Goal: Information Seeking & Learning: Learn about a topic

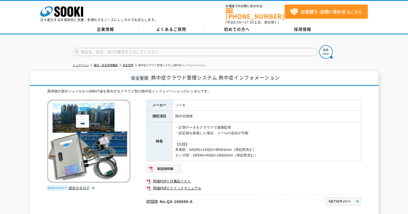
click at [287, 140] on td "・計測データをクラウドで遠隔監視 ・設定値を超過した場合、メールの送信が可能 【仕様】 本体部：340(W)×120(D)×360(H)mm（突起部含む） セ…" at bounding box center [266, 141] width 188 height 39
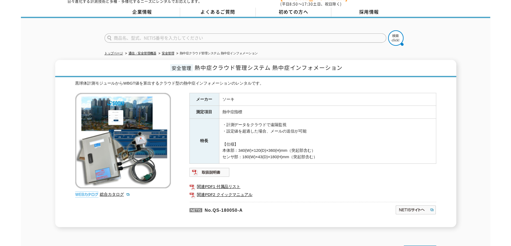
scroll to position [27, 0]
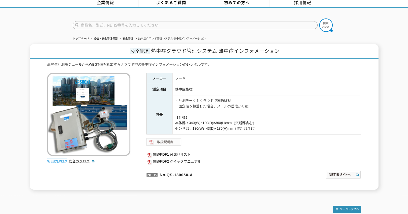
click at [165, 139] on img at bounding box center [163, 142] width 35 height 9
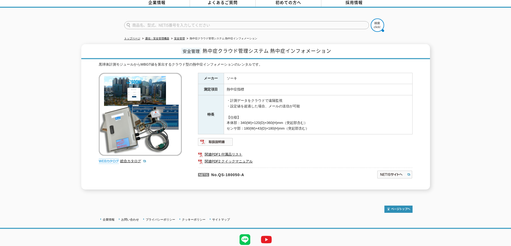
scroll to position [0, 0]
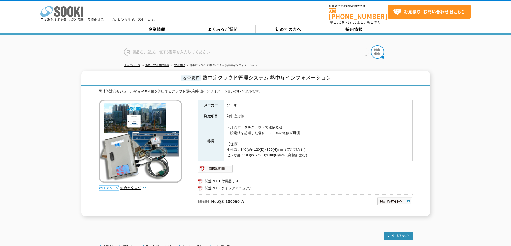
click at [67, 9] on icon "株式会社 ソーキ" at bounding box center [61, 11] width 43 height 11
